Goal: Find specific page/section: Find specific page/section

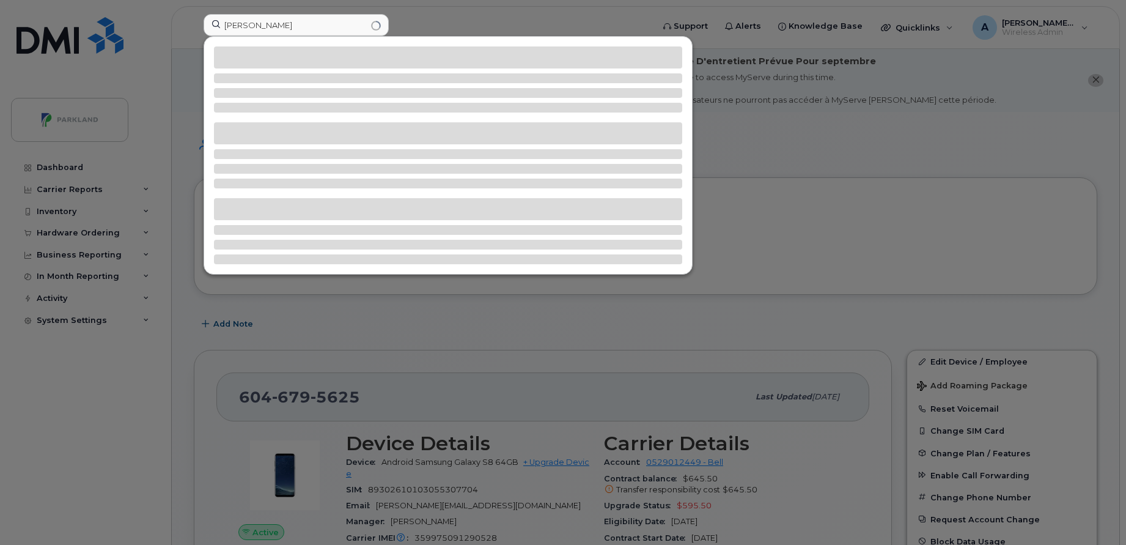
scroll to position [111, 0]
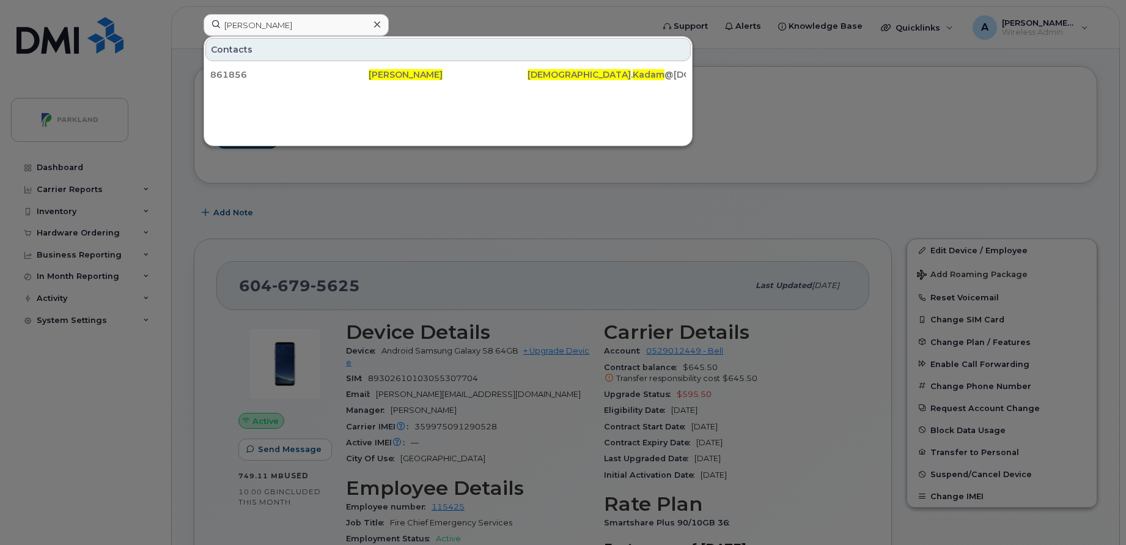
type input "[PERSON_NAME]"
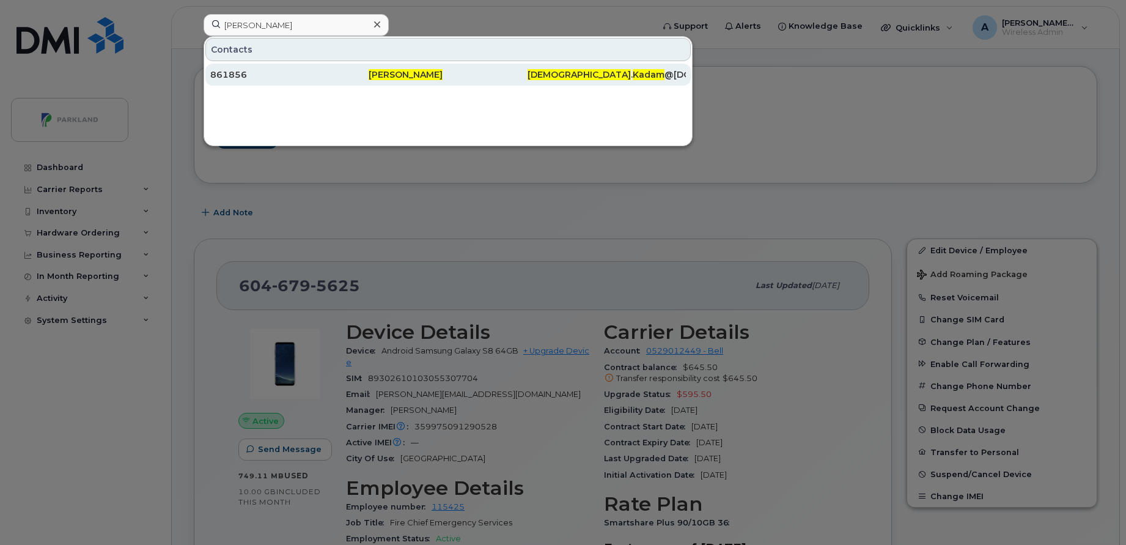
click at [329, 72] on div "861856" at bounding box center [289, 74] width 158 height 12
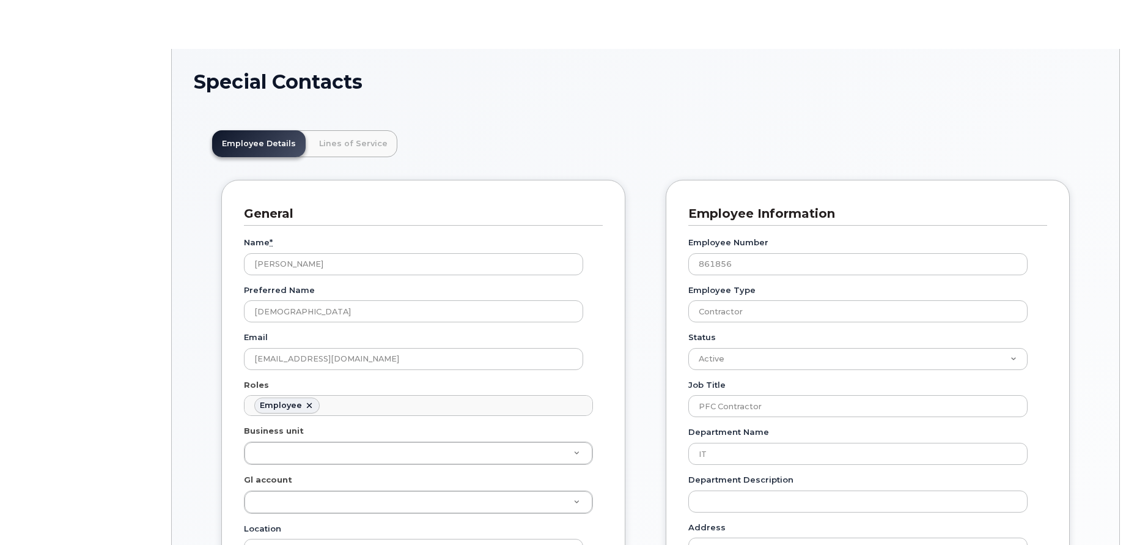
scroll to position [36, 0]
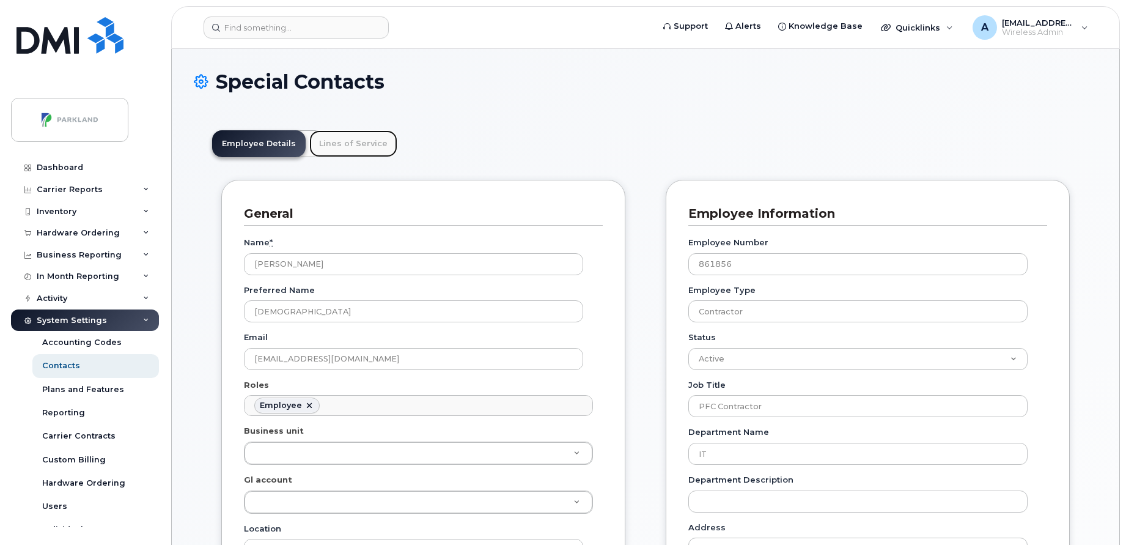
click at [334, 136] on link "Lines of Service" at bounding box center [353, 143] width 88 height 27
